Goal: Task Accomplishment & Management: Use online tool/utility

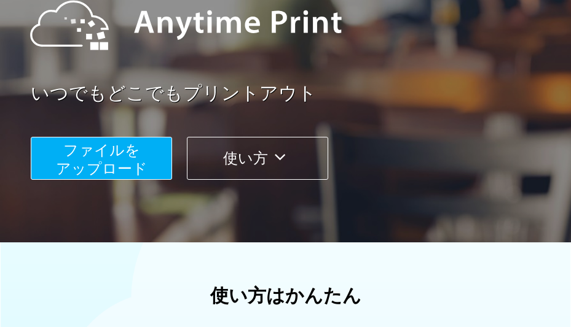
scroll to position [166, 0]
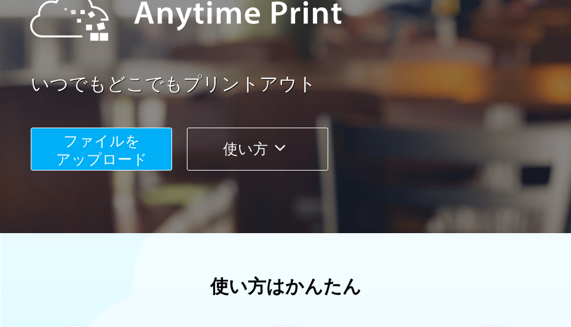
click at [136, 150] on button "ファイルを ​​アップロード" at bounding box center [101, 149] width 141 height 43
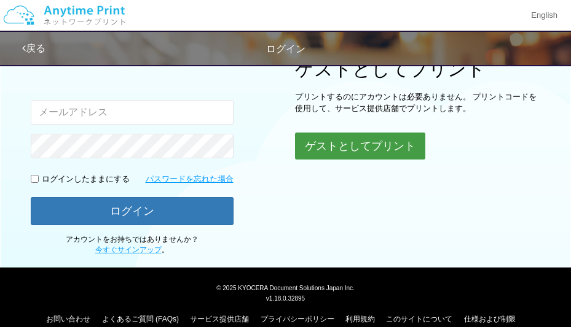
click at [316, 146] on button "ゲストとしてプリント" at bounding box center [360, 146] width 130 height 27
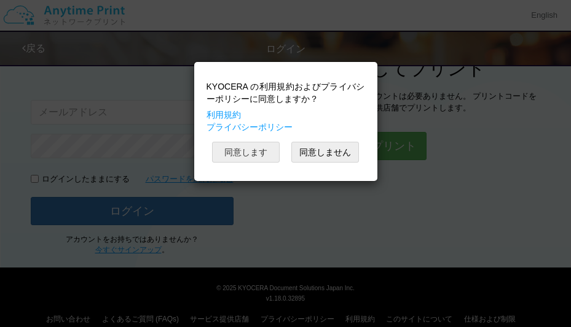
click at [257, 157] on button "同意します" at bounding box center [246, 152] width 68 height 21
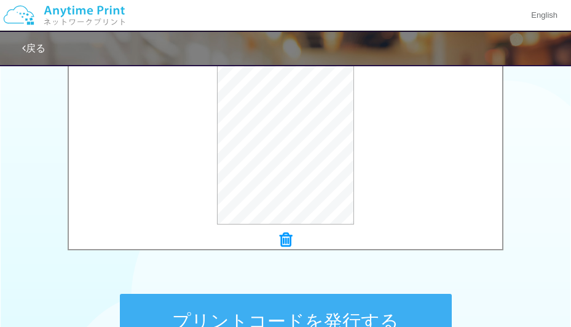
scroll to position [455, 0]
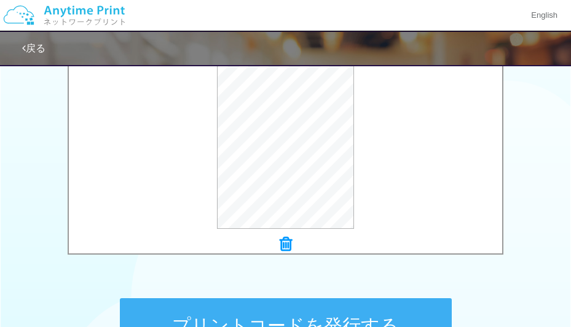
click at [285, 239] on icon at bounding box center [286, 245] width 12 height 16
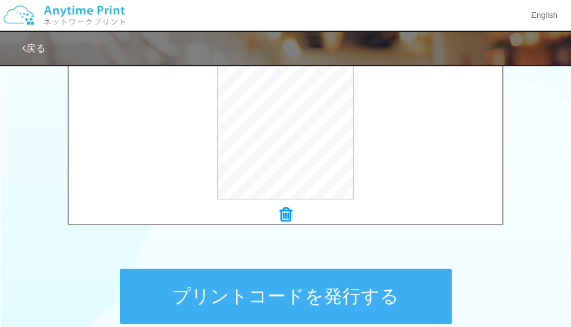
scroll to position [482, 0]
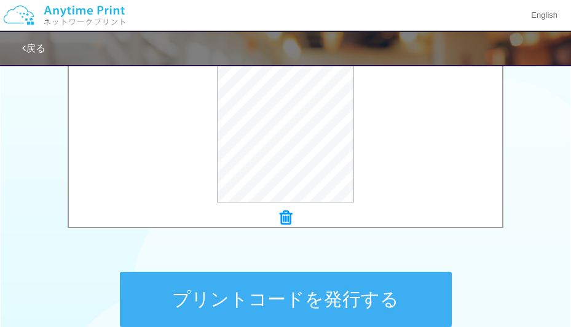
click at [311, 292] on button "プリントコードを発行する" at bounding box center [286, 299] width 332 height 55
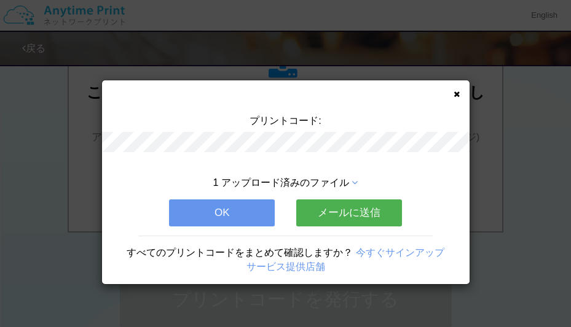
scroll to position [0, 0]
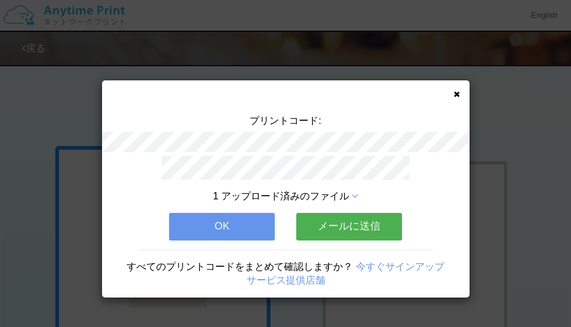
click at [256, 232] on button "OK" at bounding box center [222, 226] width 106 height 27
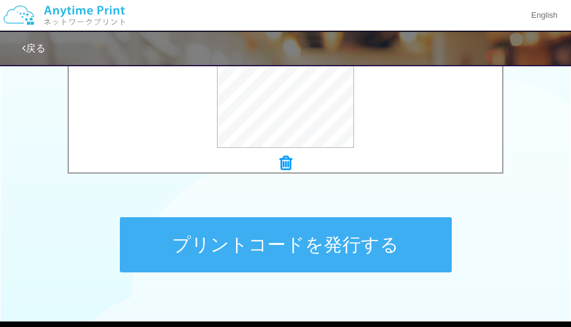
scroll to position [535, 0]
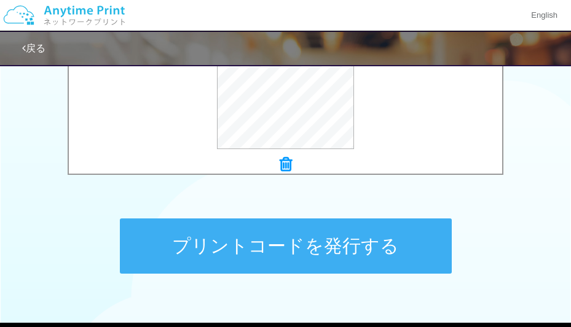
click at [350, 241] on button "プリントコードを発行する" at bounding box center [286, 246] width 332 height 55
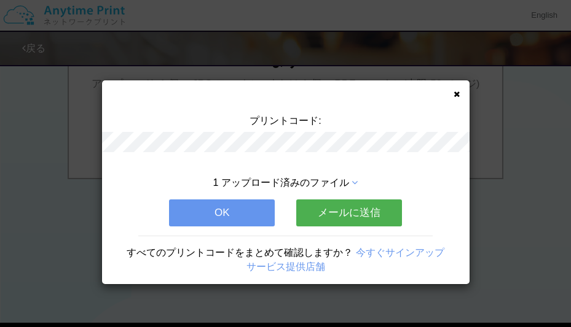
scroll to position [0, 0]
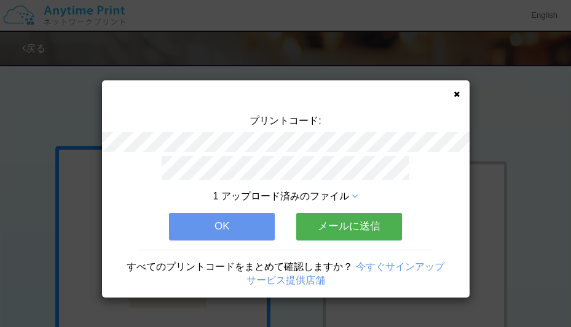
click at [235, 229] on button "OK" at bounding box center [222, 226] width 106 height 27
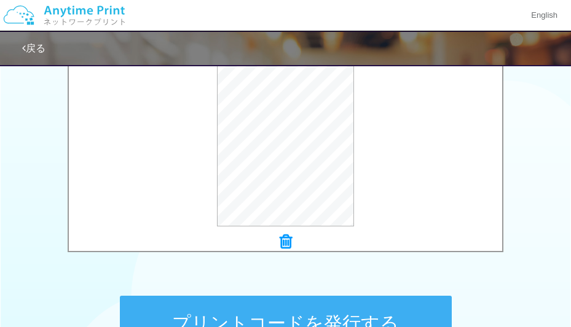
scroll to position [483, 0]
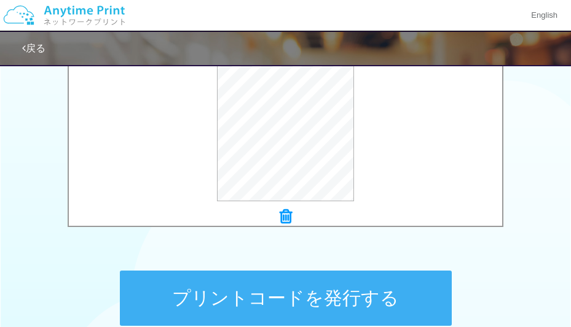
click at [329, 284] on button "プリントコードを発行する" at bounding box center [286, 298] width 332 height 55
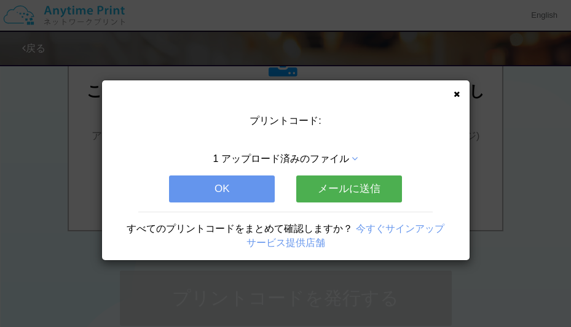
scroll to position [0, 0]
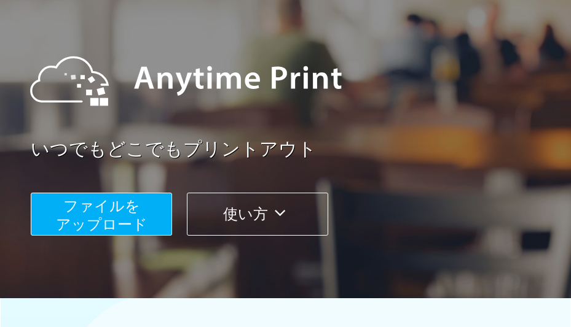
scroll to position [225, 0]
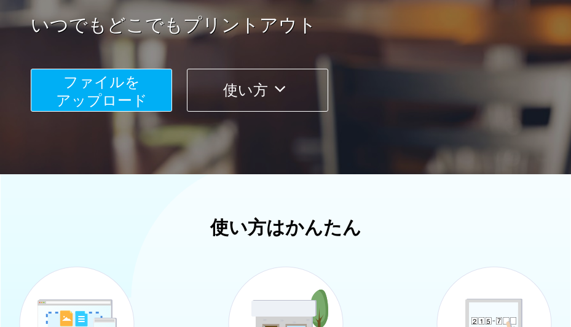
click at [151, 101] on button "ファイルを ​​アップロード" at bounding box center [101, 90] width 141 height 43
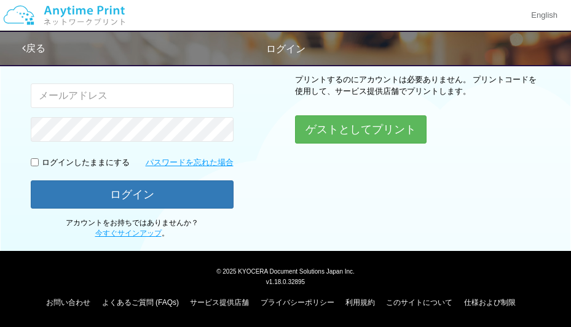
scroll to position [152, 0]
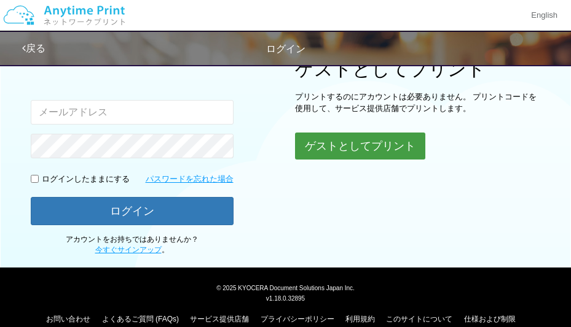
click at [375, 155] on button "ゲストとしてプリント" at bounding box center [360, 146] width 130 height 27
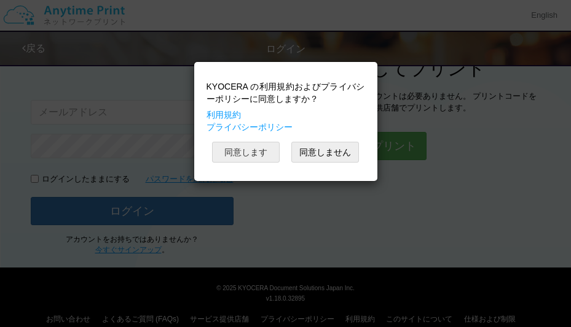
click at [245, 155] on button "同意します" at bounding box center [246, 152] width 68 height 21
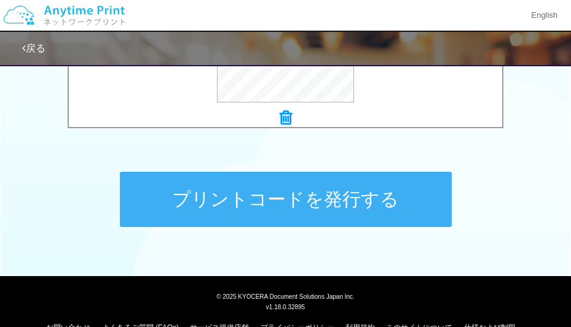
scroll to position [587, 0]
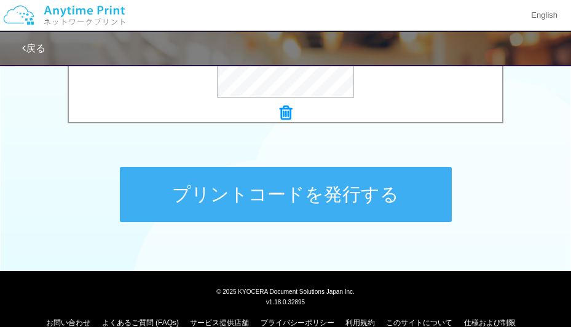
click at [345, 184] on button "プリントコードを発行する" at bounding box center [286, 194] width 332 height 55
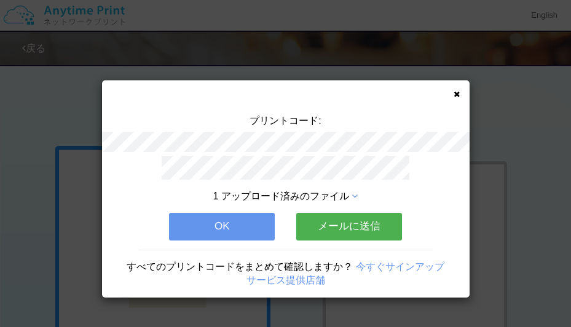
click at [457, 93] on icon at bounding box center [456, 94] width 6 height 8
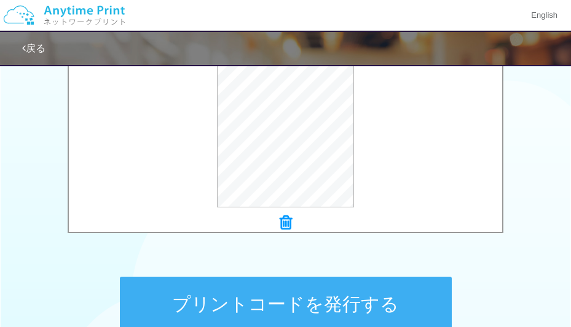
scroll to position [607, 0]
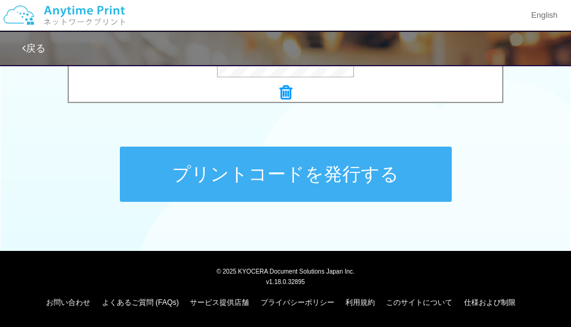
click at [297, 184] on button "プリントコードを発行する" at bounding box center [286, 174] width 332 height 55
